Goal: Information Seeking & Learning: Learn about a topic

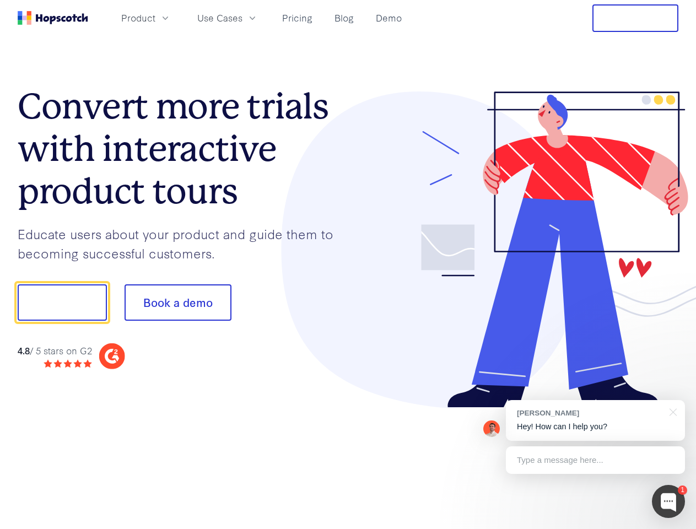
click at [348, 265] on div at bounding box center [513, 250] width 331 height 317
click at [155, 18] on span "Product" at bounding box center [138, 18] width 34 height 14
click at [243, 18] on span "Use Cases" at bounding box center [219, 18] width 45 height 14
click at [636, 18] on button "Free Trial" at bounding box center [636, 18] width 86 height 28
click at [62, 303] on button "Show me!" at bounding box center [62, 303] width 89 height 36
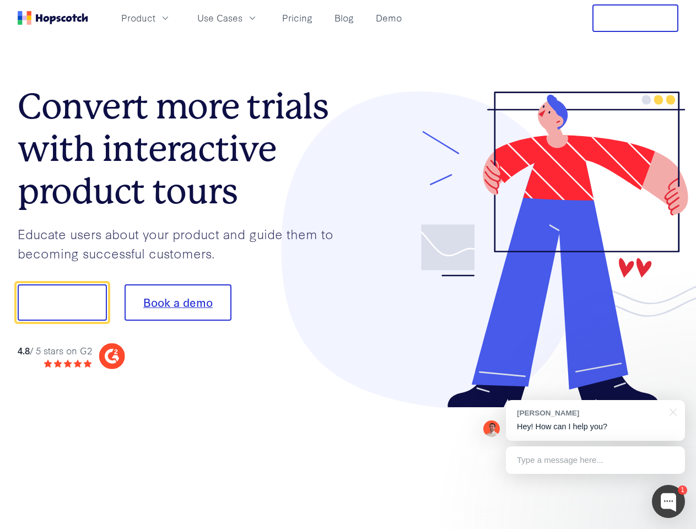
click at [178, 303] on button "Book a demo" at bounding box center [178, 303] width 107 height 36
click at [669, 502] on div at bounding box center [668, 501] width 33 height 33
click at [596, 421] on div "[PERSON_NAME] Hey! How can I help you?" at bounding box center [595, 420] width 179 height 41
click at [672, 411] on div at bounding box center [582, 301] width 207 height 368
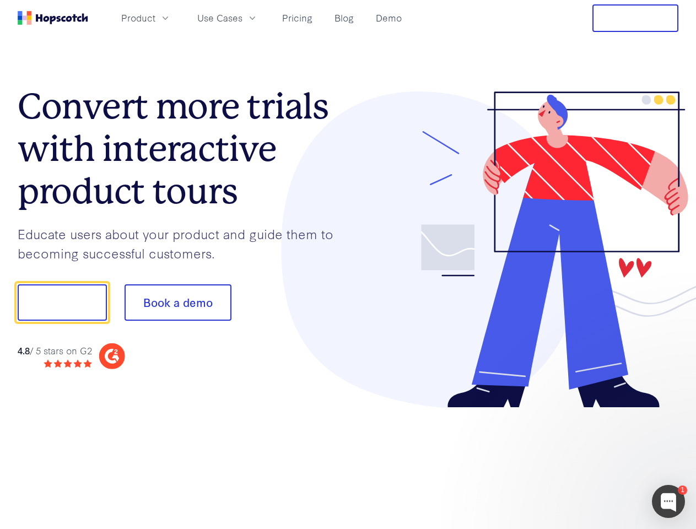
click at [596, 460] on div at bounding box center [582, 375] width 207 height 220
